Goal: Information Seeking & Learning: Check status

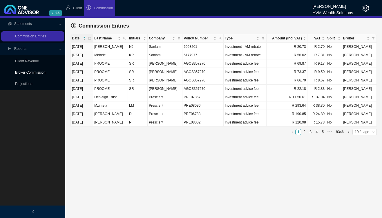
click at [42, 73] on link "Broker Commission" at bounding box center [30, 73] width 30 height 4
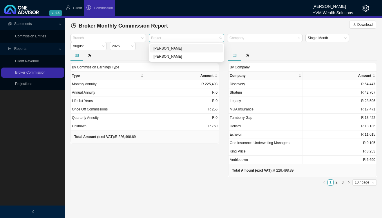
click at [198, 36] on div at bounding box center [184, 38] width 68 height 4
click at [187, 55] on div "[PERSON_NAME]" at bounding box center [187, 57] width 66 height 6
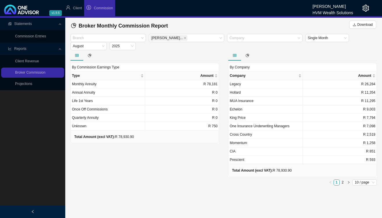
click at [264, 51] on div at bounding box center [302, 55] width 149 height 10
click at [261, 37] on div at bounding box center [262, 38] width 68 height 4
click at [188, 56] on div at bounding box center [145, 55] width 149 height 10
click at [141, 38] on div "Branch" at bounding box center [108, 38] width 75 height 8
click at [174, 53] on div at bounding box center [145, 55] width 149 height 10
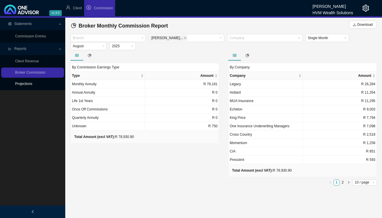
click at [20, 84] on link "Projections" at bounding box center [23, 84] width 17 height 4
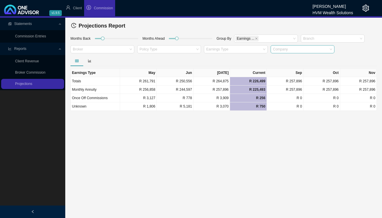
click at [294, 51] on div at bounding box center [300, 49] width 56 height 4
click at [331, 42] on div "Branch" at bounding box center [333, 39] width 64 height 8
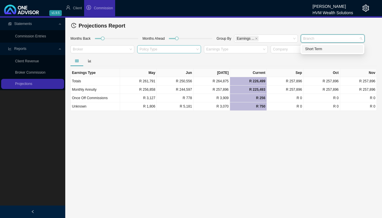
click at [154, 48] on div at bounding box center [166, 49] width 56 height 4
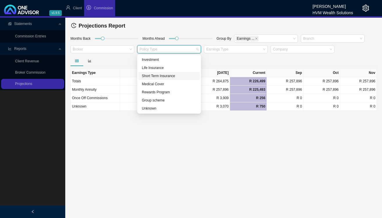
click at [168, 77] on div "Short Term Insurance" at bounding box center [169, 76] width 55 height 6
click at [118, 58] on div at bounding box center [224, 61] width 307 height 10
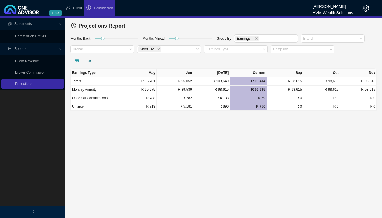
click at [90, 61] on icon "bar-chart" at bounding box center [89, 60] width 3 height 3
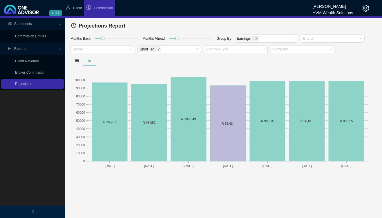
click at [111, 62] on div at bounding box center [224, 61] width 307 height 10
